Goal: Find specific page/section: Find specific page/section

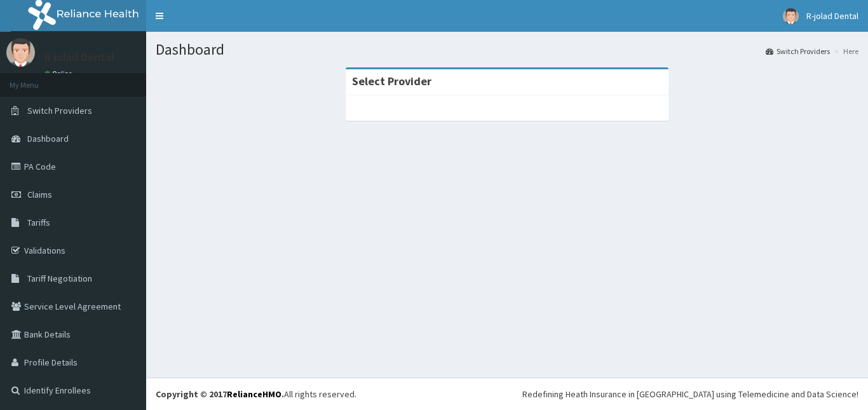
click at [422, 81] on strong "Select Provider" at bounding box center [391, 81] width 79 height 15
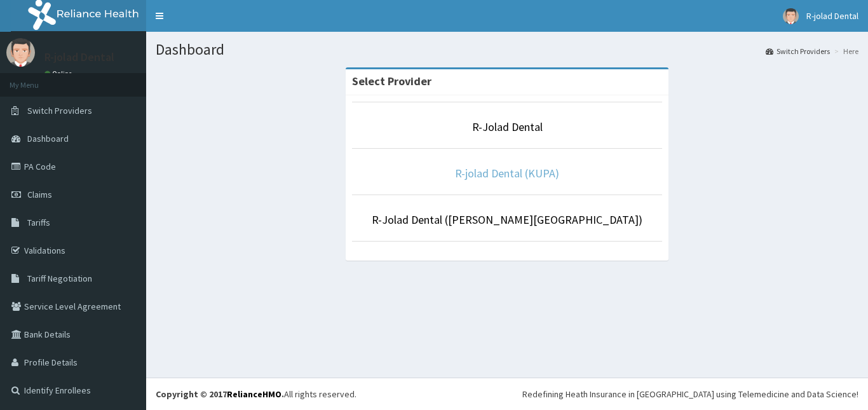
click at [491, 170] on link "R-jolad Dental (KUPA)" at bounding box center [507, 173] width 104 height 15
